Goal: Task Accomplishment & Management: Manage account settings

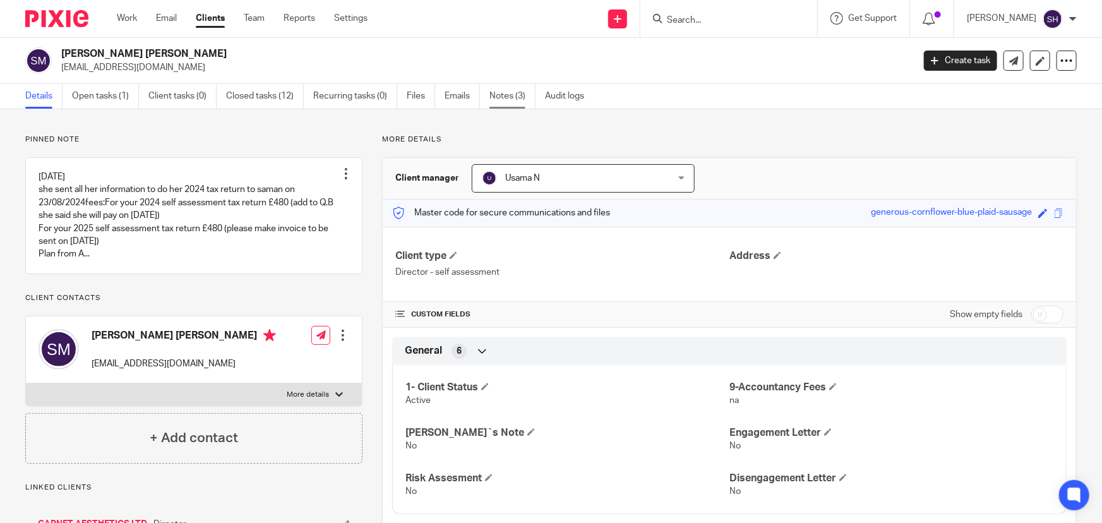
click at [506, 95] on link "Notes (3)" at bounding box center [512, 96] width 46 height 25
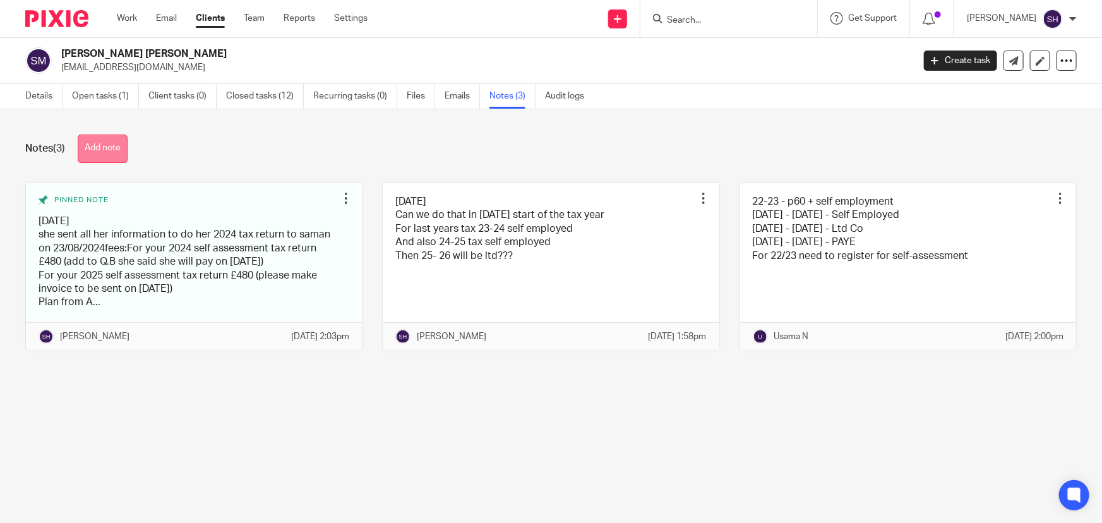
click at [112, 150] on button "Add note" at bounding box center [103, 148] width 50 height 28
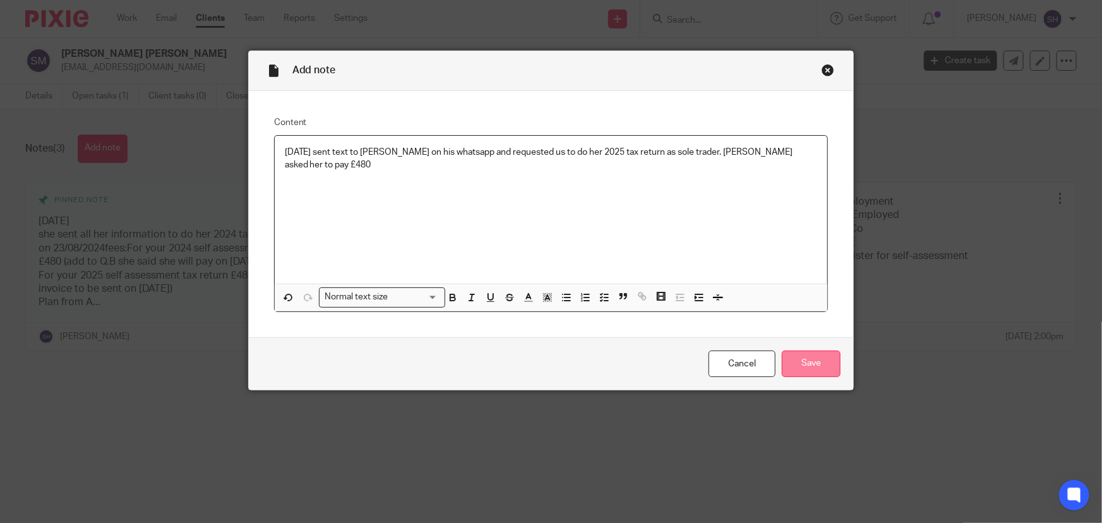
click at [798, 366] on input "Save" at bounding box center [811, 363] width 59 height 27
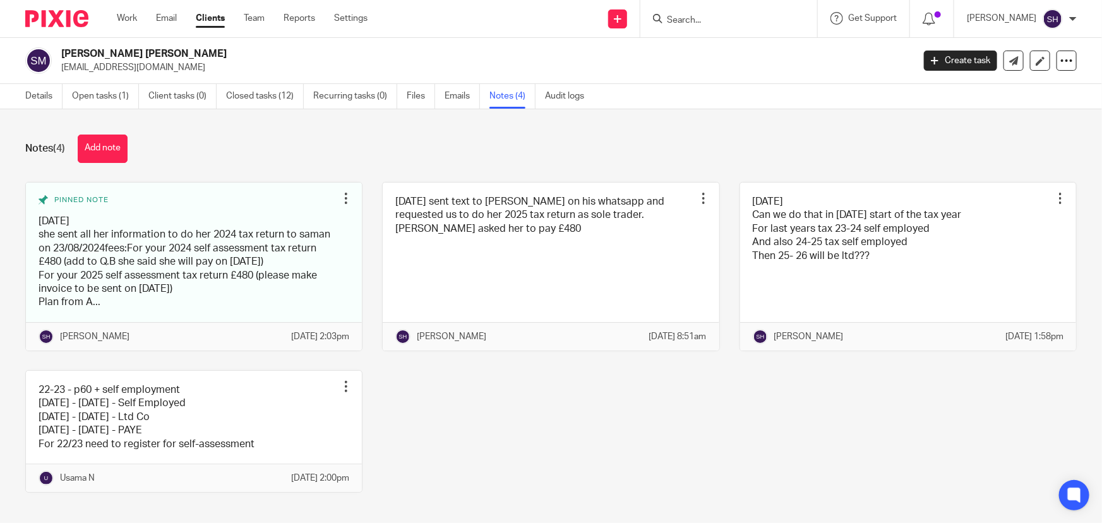
click at [706, 18] on input "Search" at bounding box center [723, 20] width 114 height 11
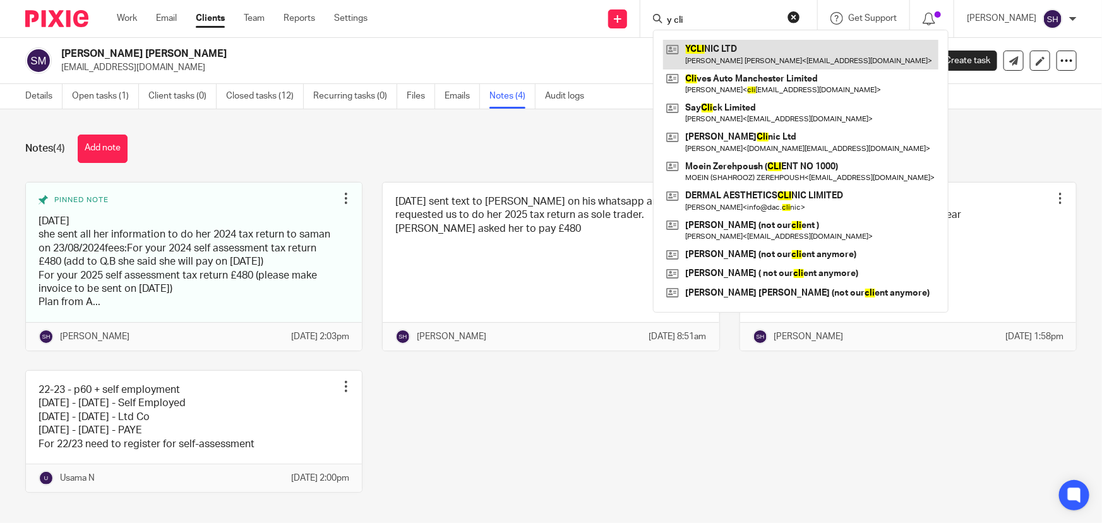
type input "y cli"
click at [732, 52] on link at bounding box center [800, 54] width 275 height 29
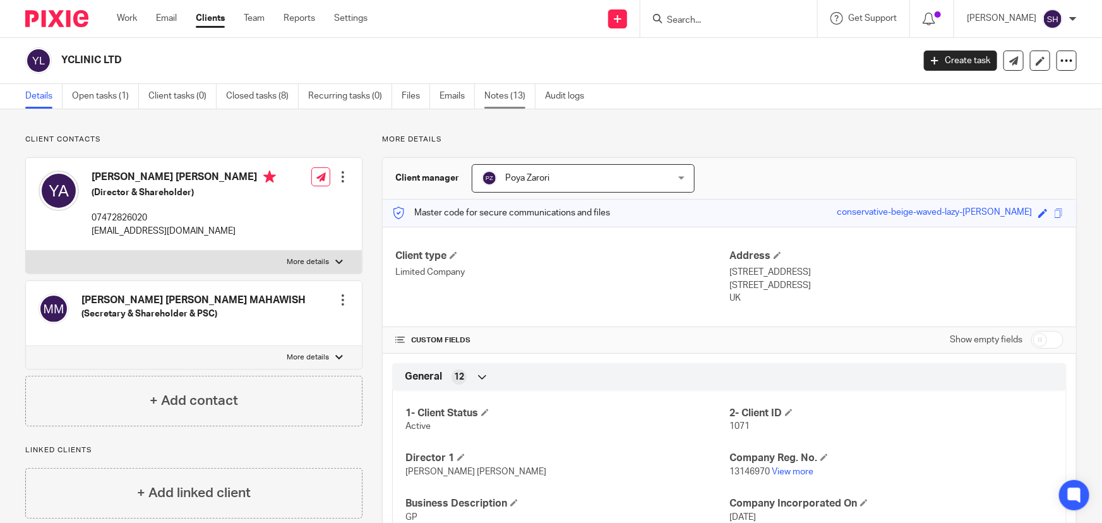
click at [515, 100] on link "Notes (13)" at bounding box center [509, 96] width 51 height 25
click at [513, 96] on link "Notes (13)" at bounding box center [509, 96] width 51 height 25
click at [505, 95] on link "Notes (13)" at bounding box center [509, 96] width 51 height 25
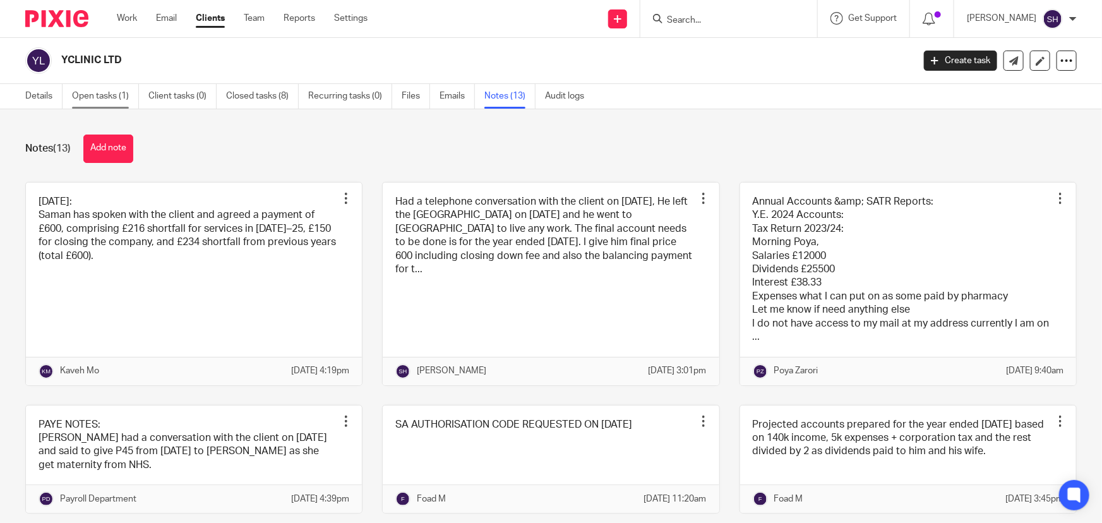
click at [106, 96] on link "Open tasks (1)" at bounding box center [105, 96] width 67 height 25
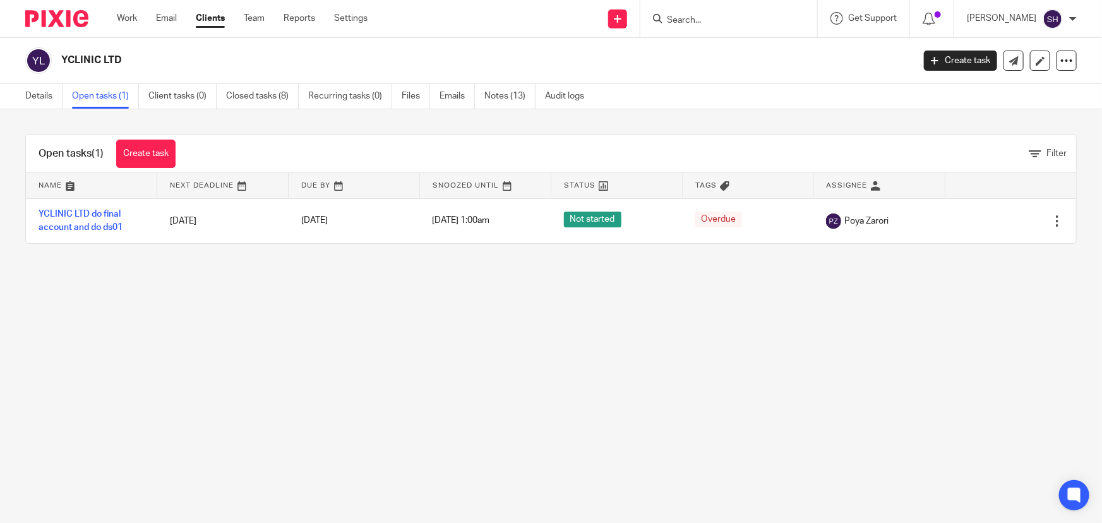
click at [708, 22] on input "Search" at bounding box center [723, 20] width 114 height 11
paste input "MEYLI BU"
type input "MEYLI BU"
click button "submit" at bounding box center [0, 0] width 0 height 0
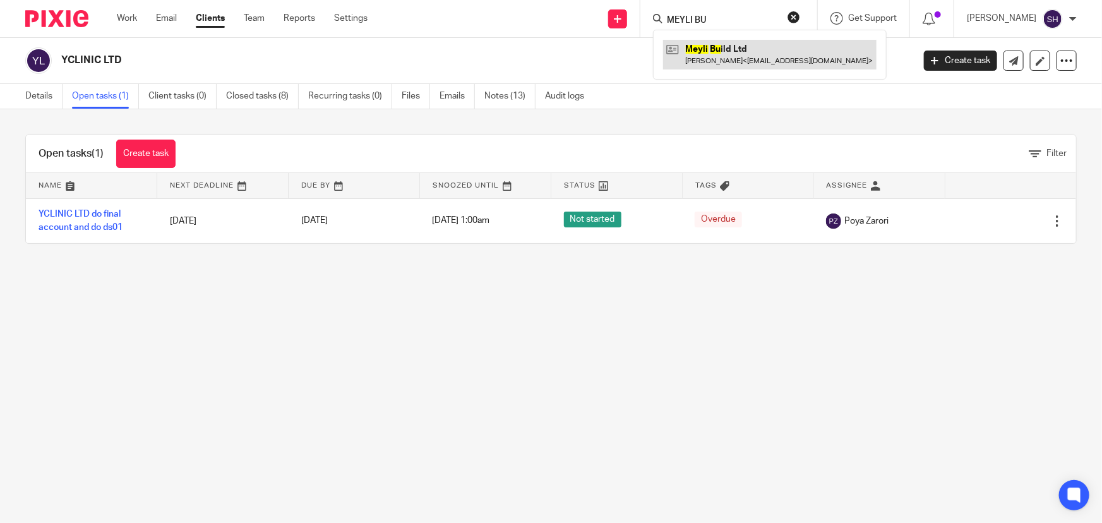
click at [741, 56] on link at bounding box center [769, 54] width 213 height 29
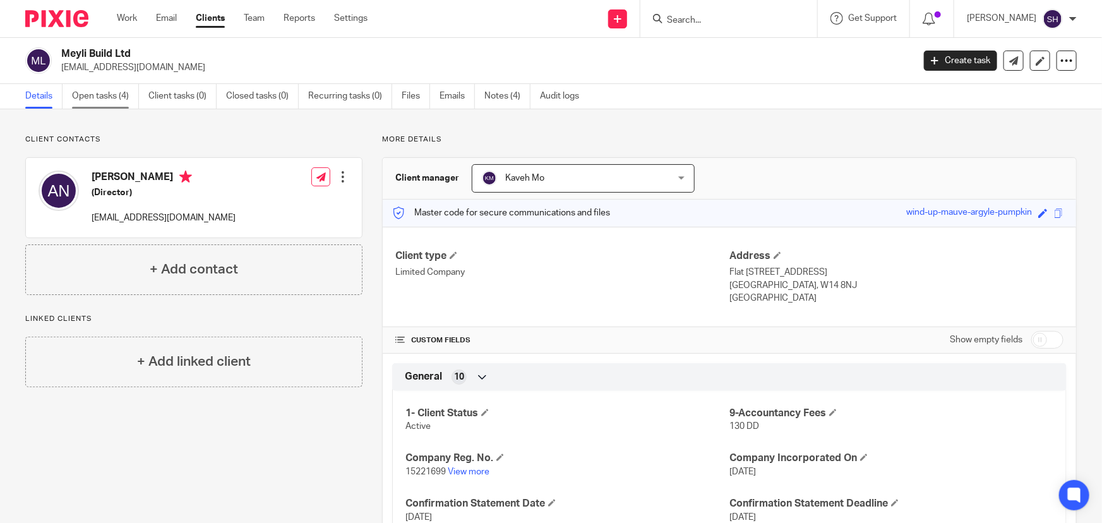
click at [115, 95] on link "Open tasks (4)" at bounding box center [105, 96] width 67 height 25
